Goal: Register for event/course

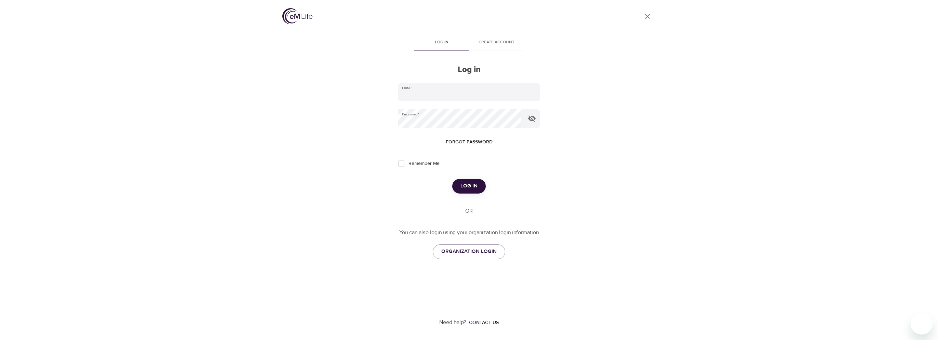
type input "[PERSON_NAME][EMAIL_ADDRESS][DOMAIN_NAME]"
click at [466, 184] on span "Log in" at bounding box center [468, 186] width 17 height 9
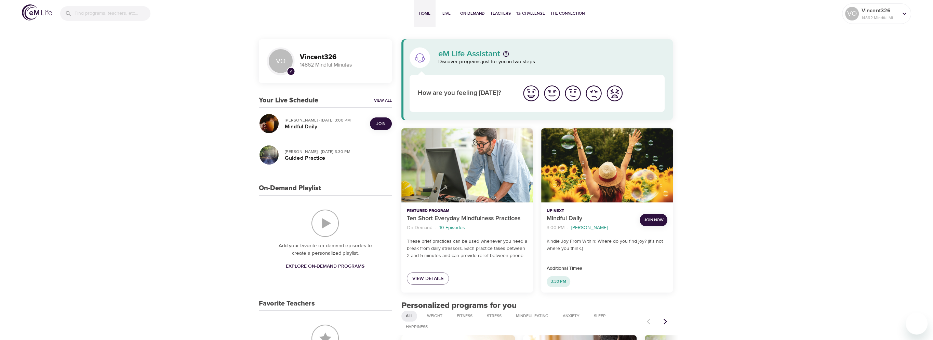
click at [377, 120] on span "Join" at bounding box center [380, 123] width 9 height 7
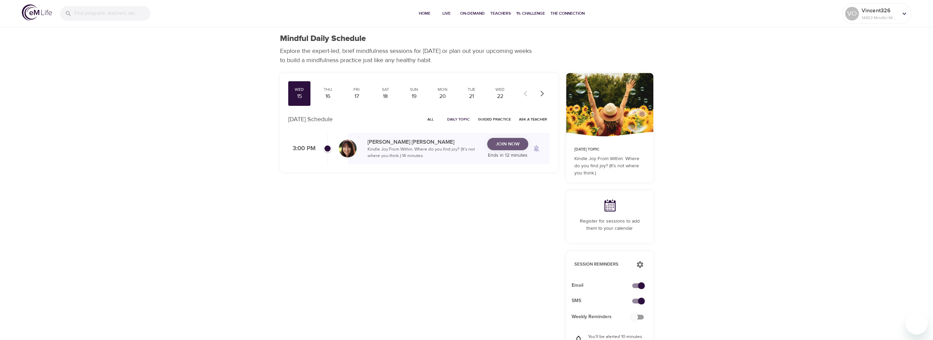
click at [495, 142] on span "Join Now" at bounding box center [508, 144] width 30 height 9
click at [512, 137] on span "Join Now" at bounding box center [508, 140] width 24 height 9
